Goal: Task Accomplishment & Management: Manage account settings

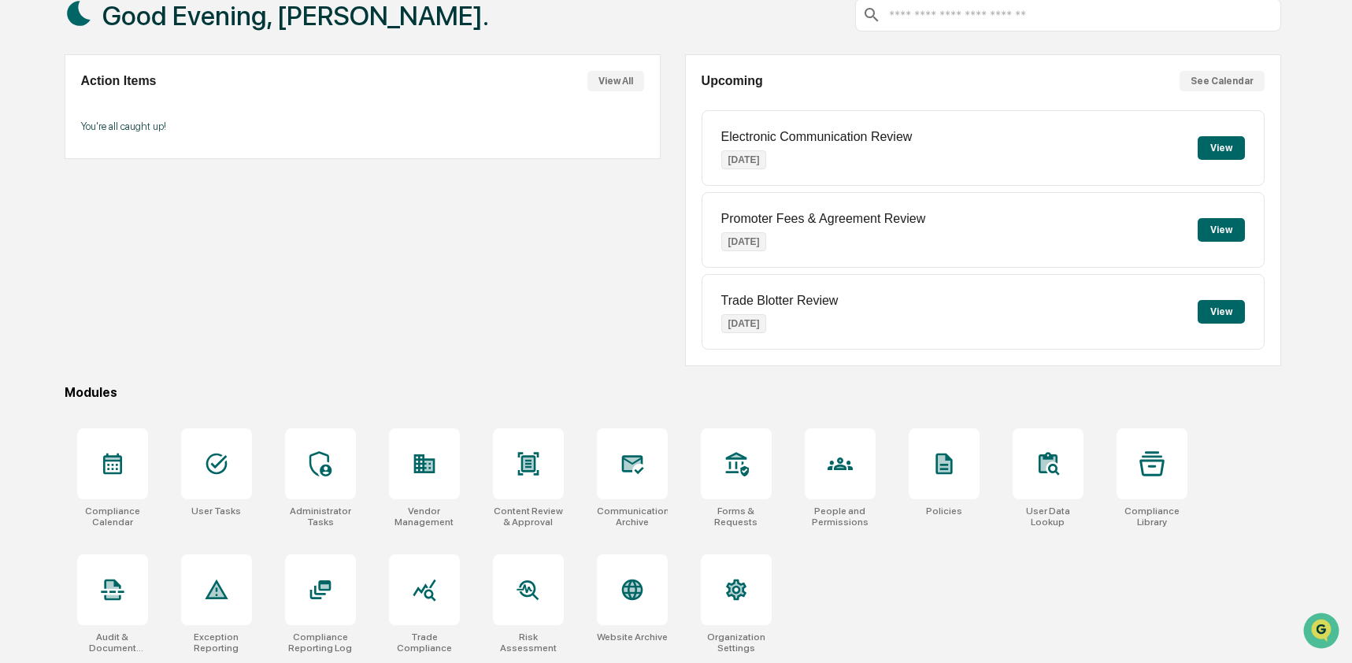
scroll to position [102, 0]
click at [637, 594] on icon at bounding box center [631, 589] width 21 height 21
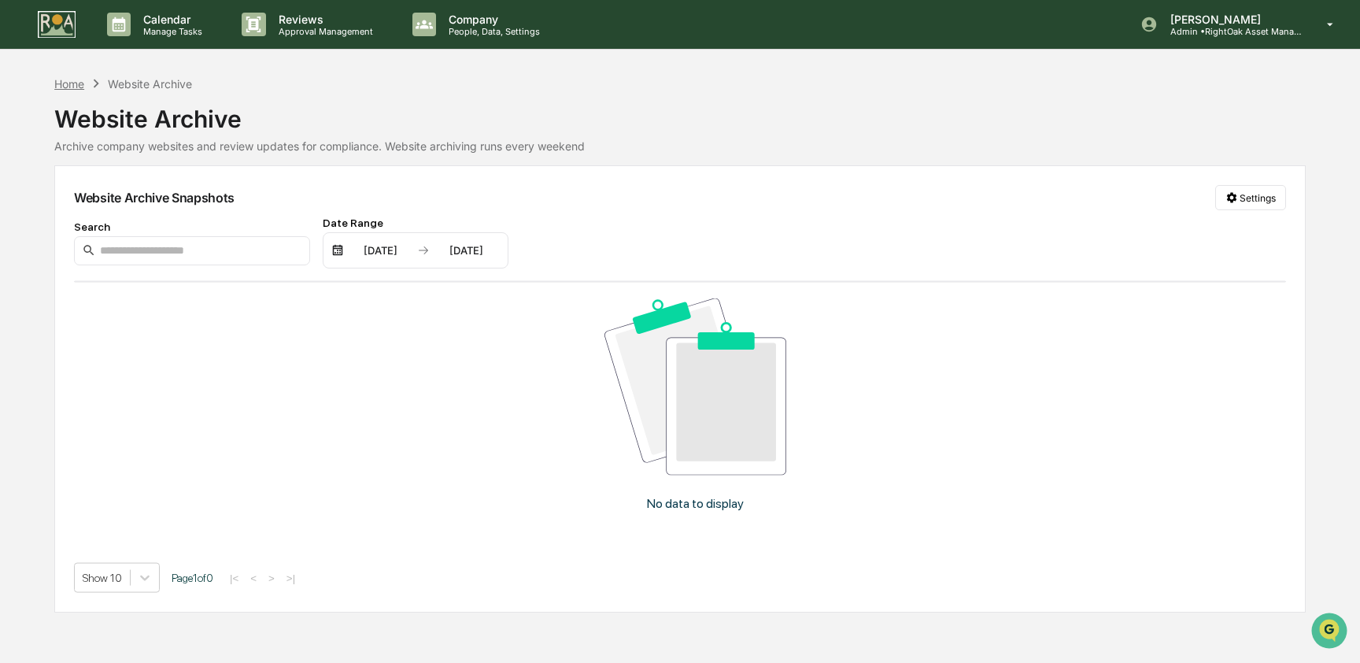
click at [69, 88] on div "Home" at bounding box center [69, 83] width 30 height 13
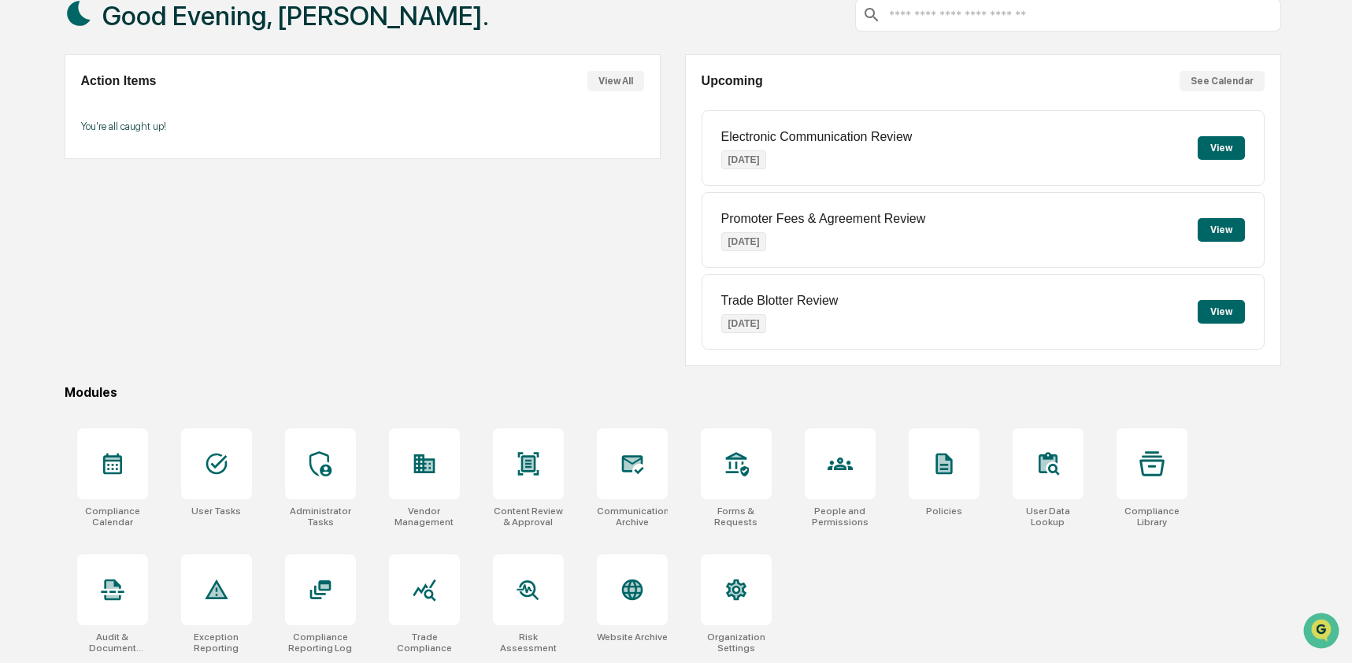
scroll to position [102, 0]
click at [217, 472] on icon at bounding box center [216, 463] width 25 height 25
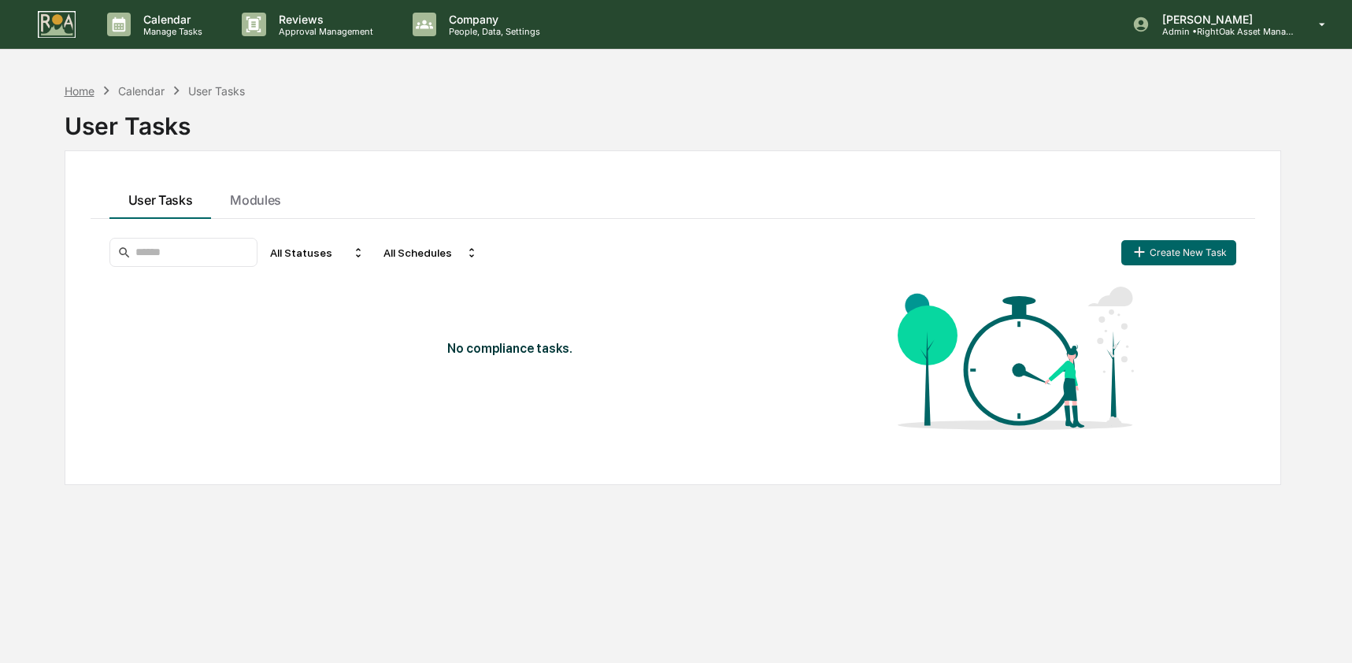
click at [92, 84] on div "Home" at bounding box center [80, 90] width 30 height 13
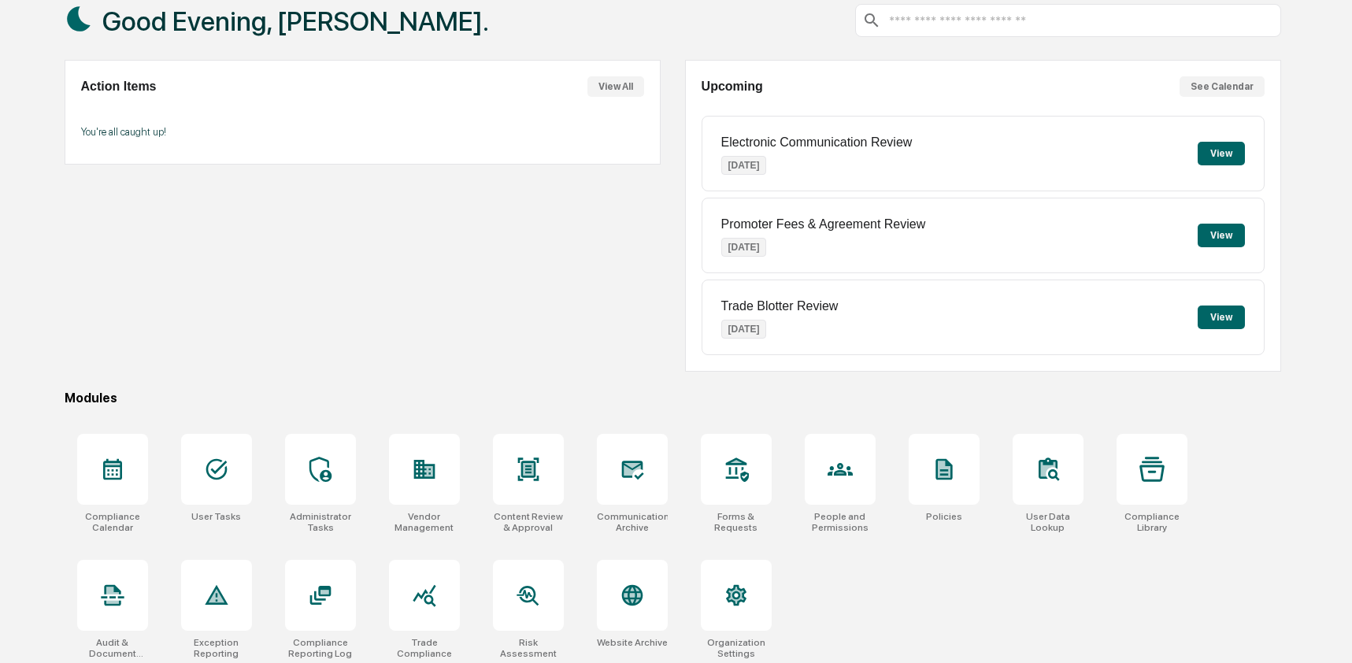
scroll to position [102, 0]
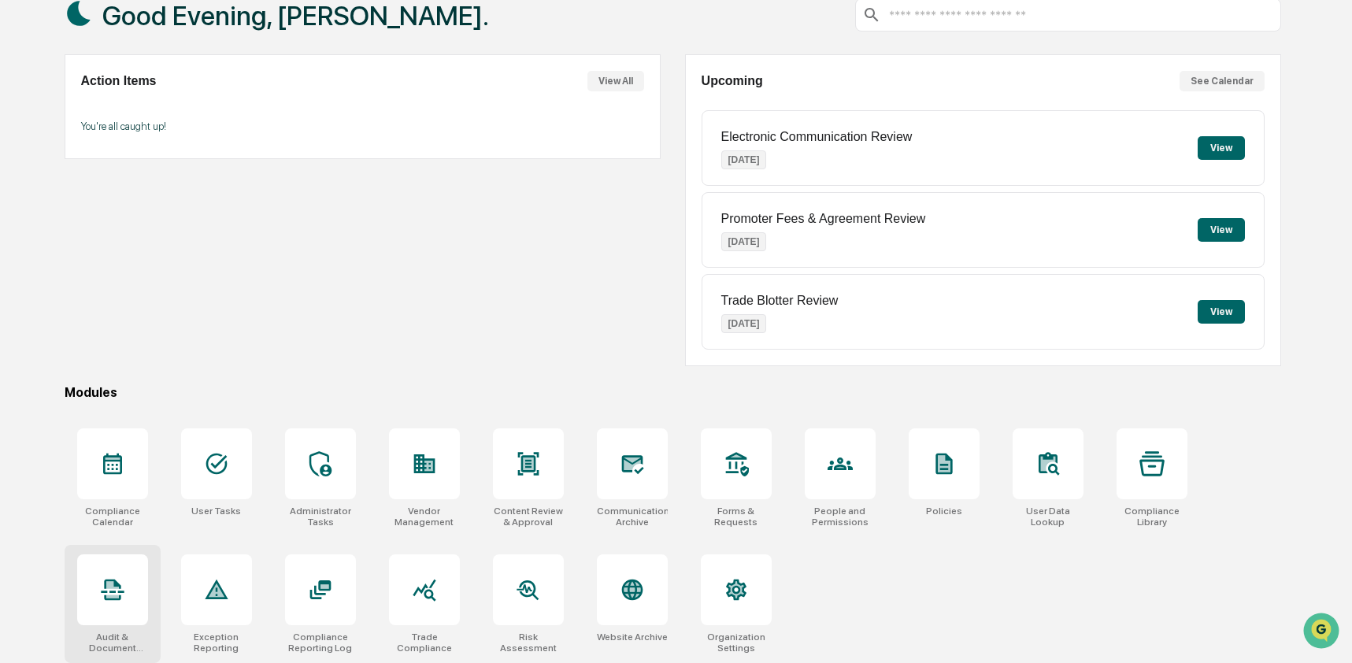
click at [91, 569] on div at bounding box center [112, 589] width 71 height 71
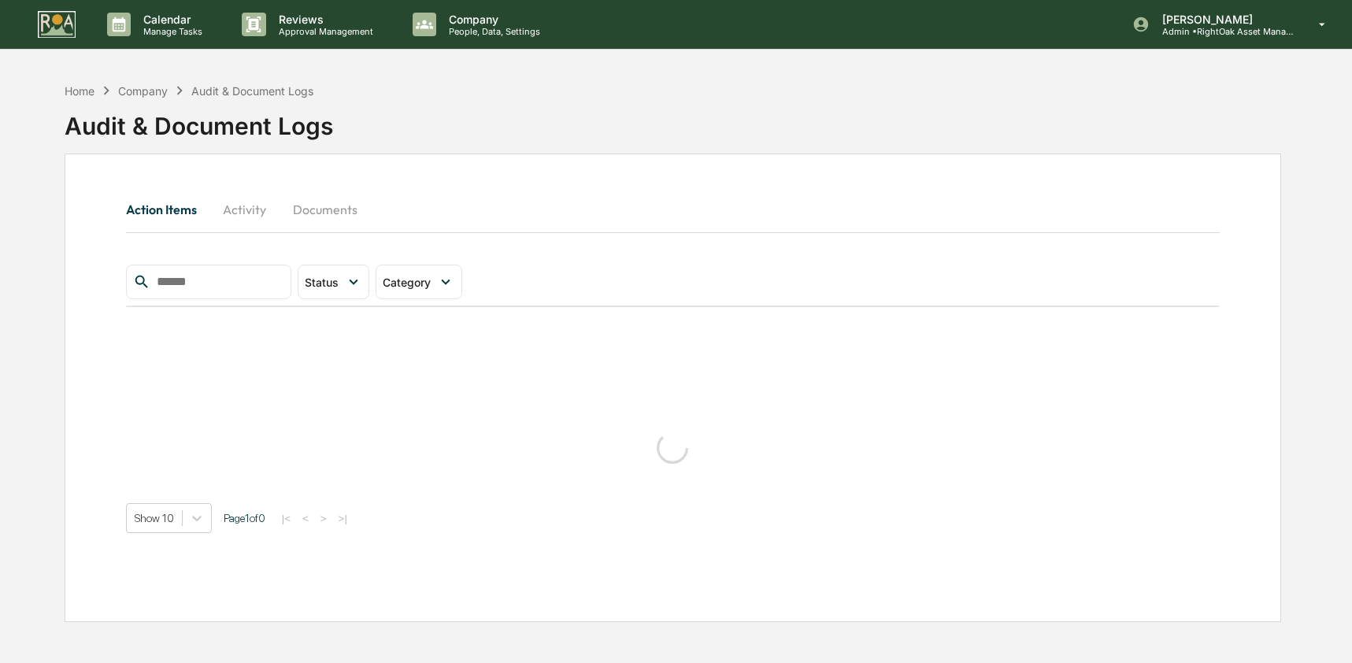
click at [241, 219] on button "Activity" at bounding box center [244, 210] width 71 height 38
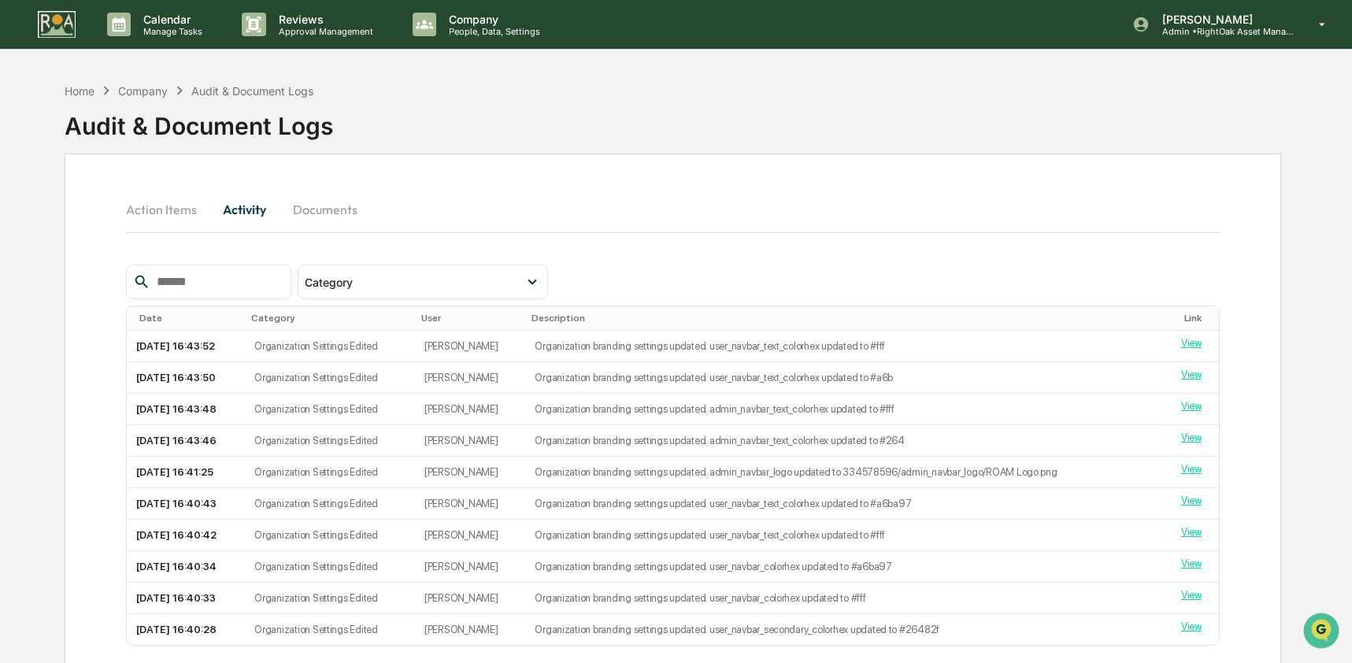
click at [254, 286] on input "text" at bounding box center [217, 282] width 134 height 20
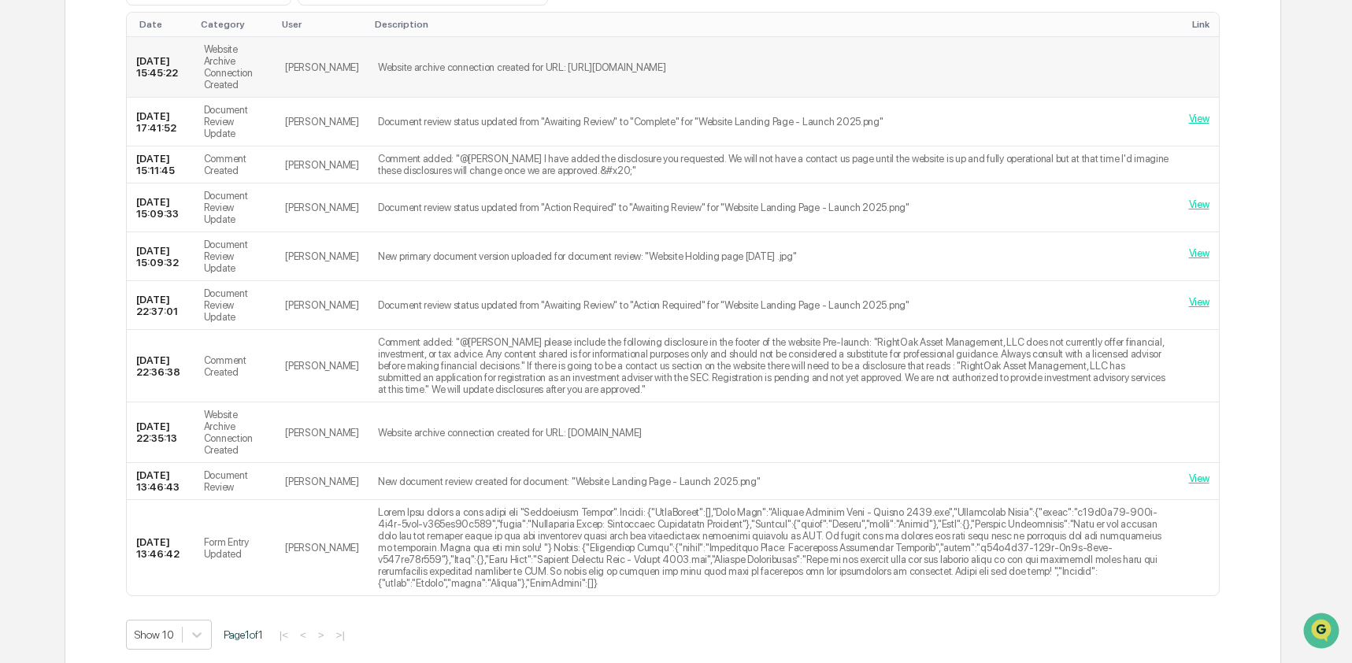
scroll to position [302, 0]
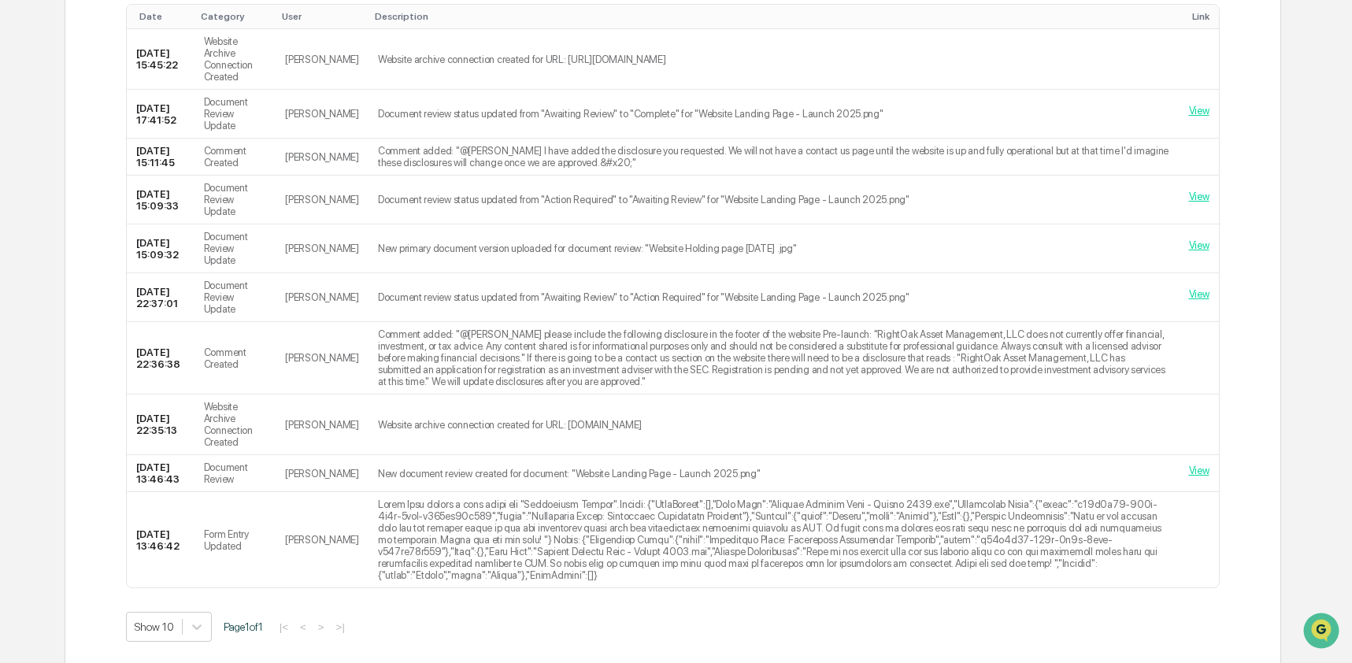
type input "****"
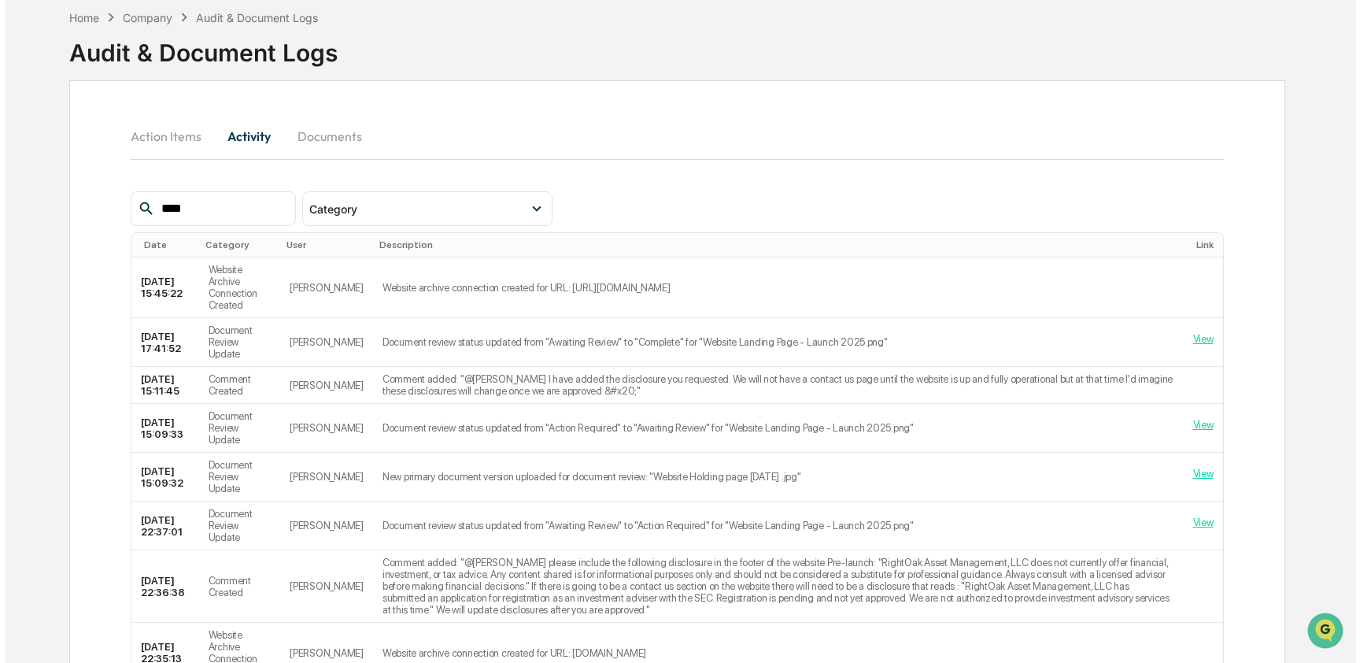
scroll to position [0, 0]
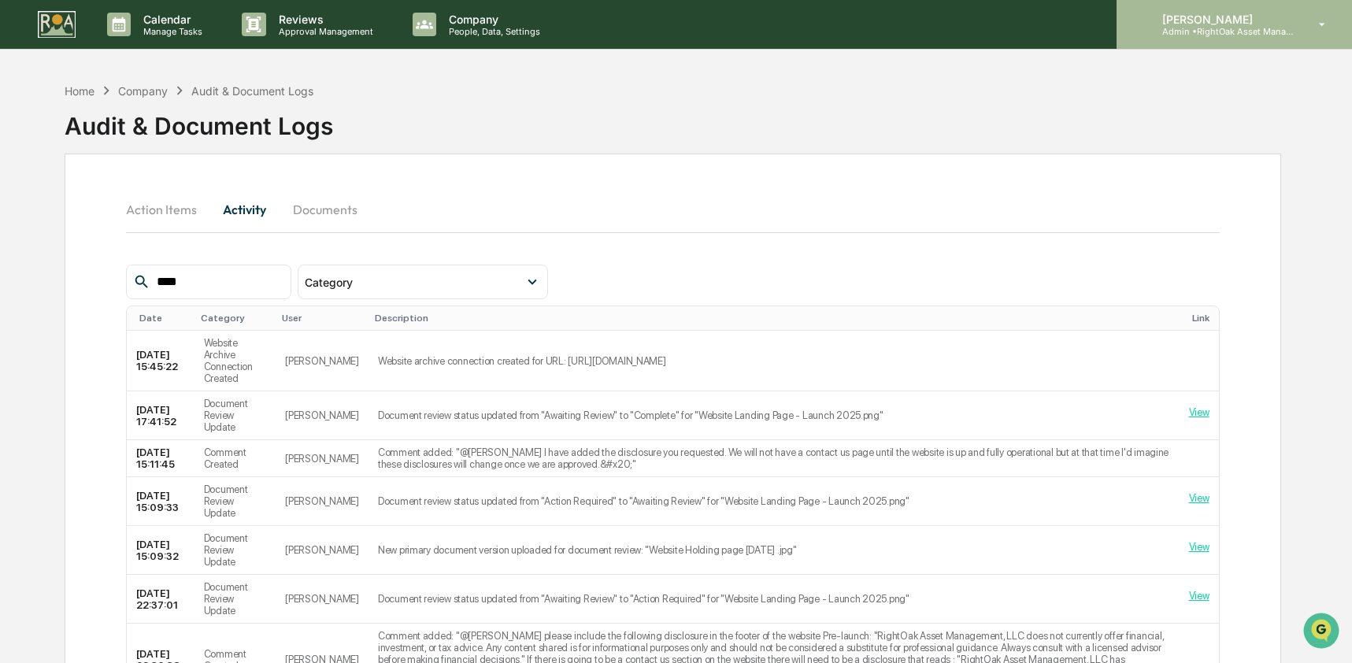
click at [1231, 33] on p "Admin • RightOak Asset Management, LLC" at bounding box center [1222, 31] width 146 height 11
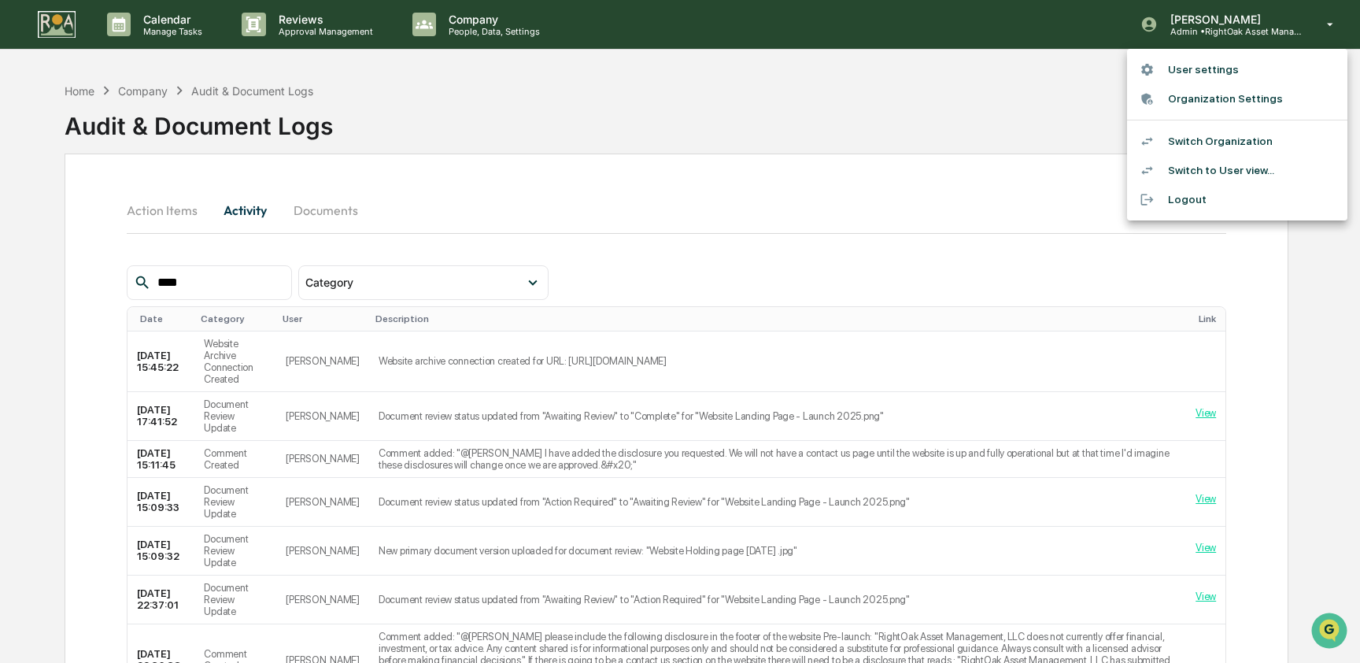
click at [1243, 145] on li "Switch Organization" at bounding box center [1237, 141] width 220 height 29
